Goal: Transaction & Acquisition: Purchase product/service

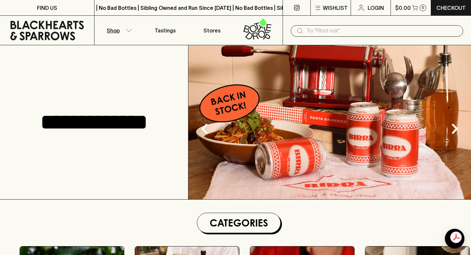
click at [135, 30] on button "Shop" at bounding box center [118, 30] width 47 height 29
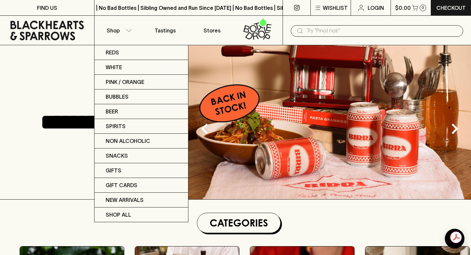
click at [322, 28] on div at bounding box center [235, 127] width 471 height 255
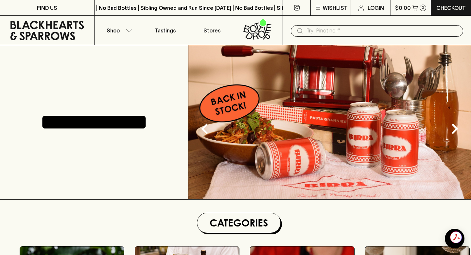
click at [325, 32] on input "text" at bounding box center [383, 31] width 152 height 10
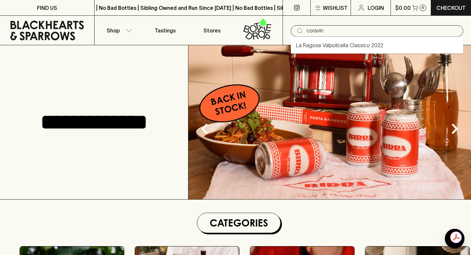
type input "coravin"
